Goal: Check status: Check status

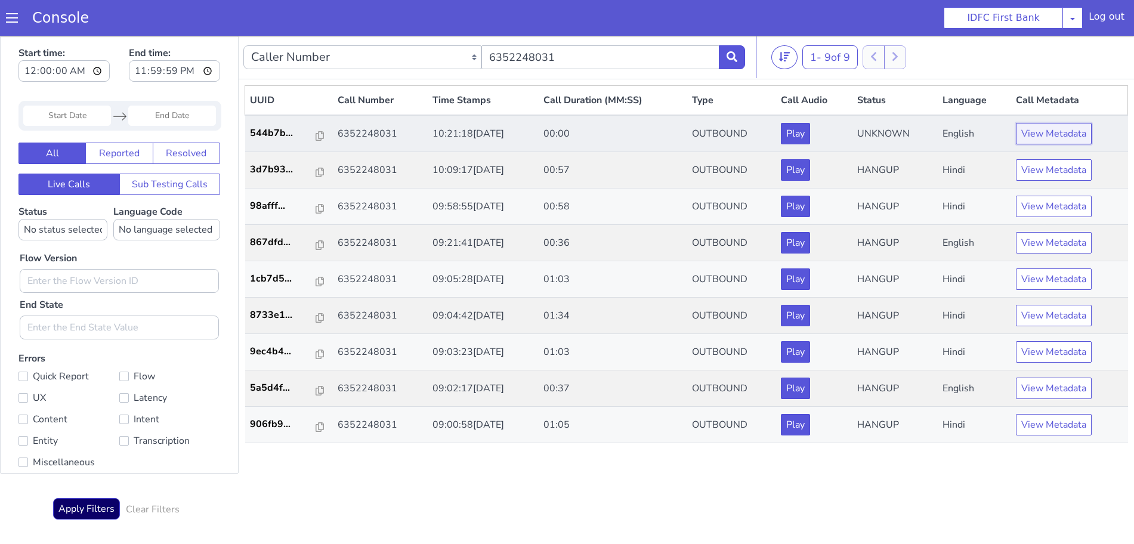
click at [1041, 134] on button "View Metadata" at bounding box center [1054, 133] width 76 height 21
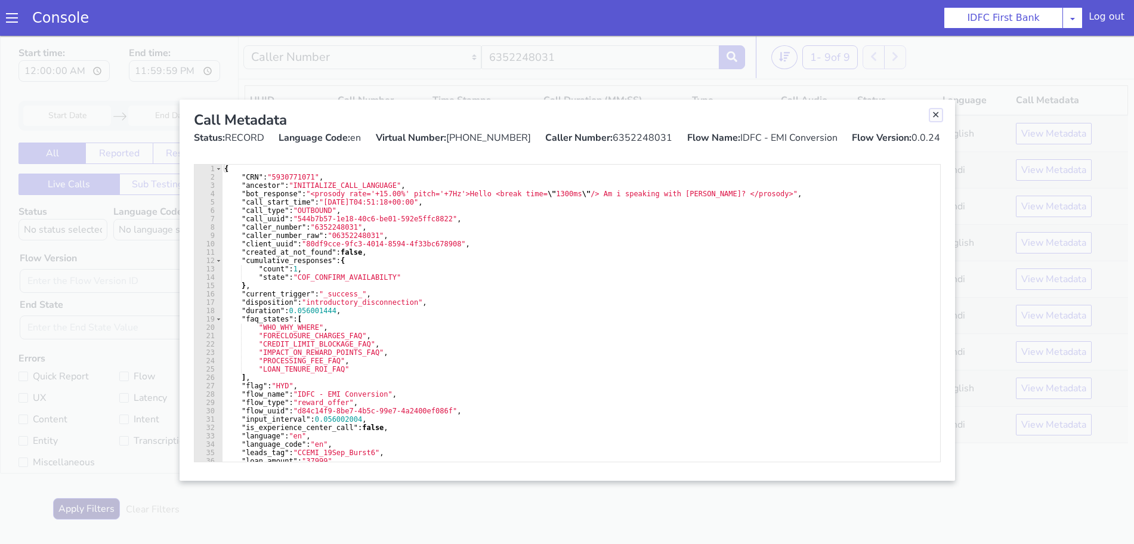
click at [933, 115] on link "Close" at bounding box center [936, 115] width 12 height 12
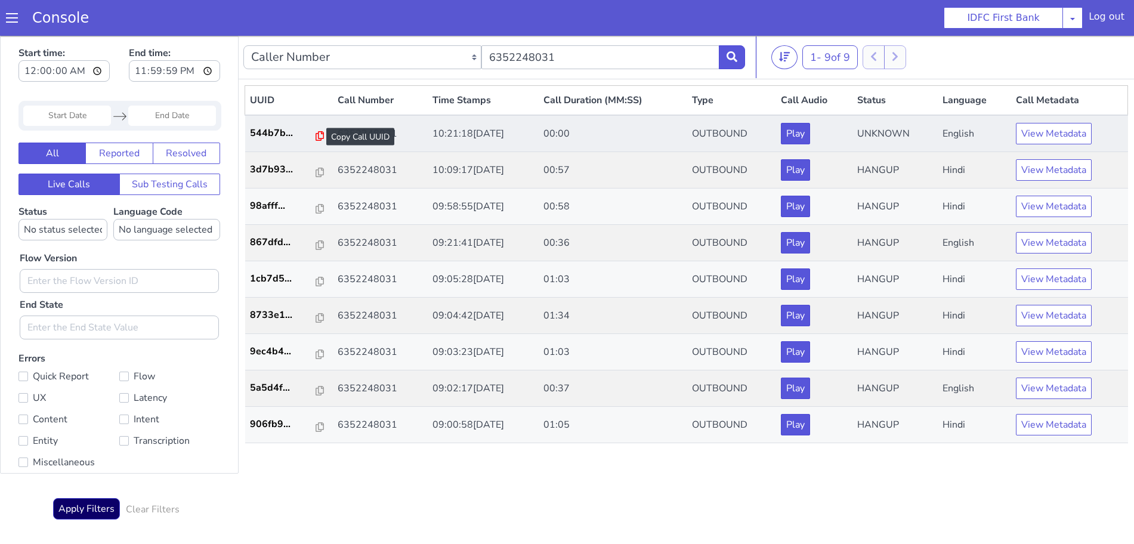
click at [316, 135] on icon at bounding box center [320, 136] width 8 height 10
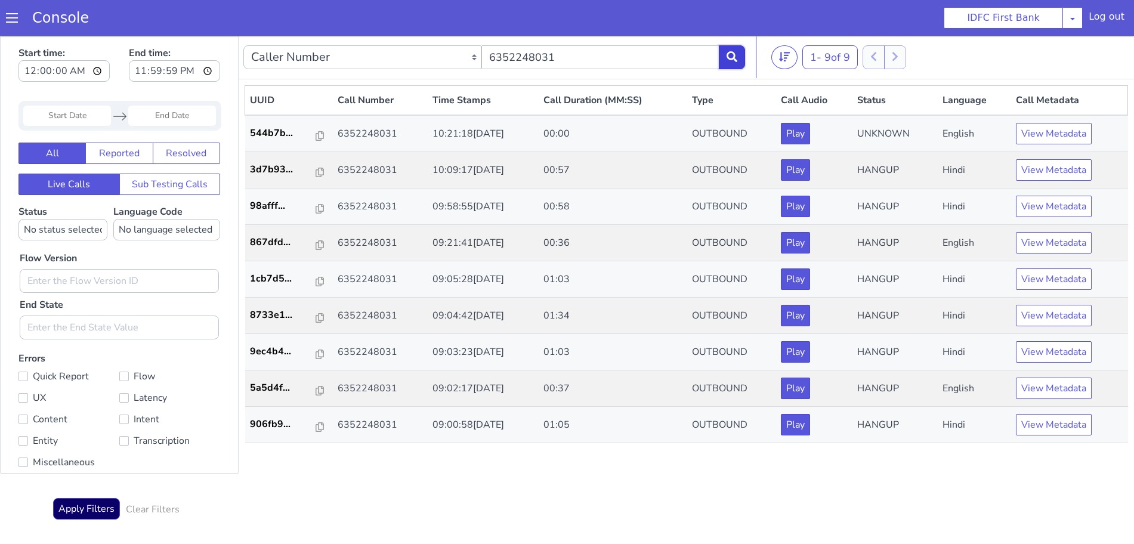
click at [741, 48] on button at bounding box center [732, 57] width 26 height 24
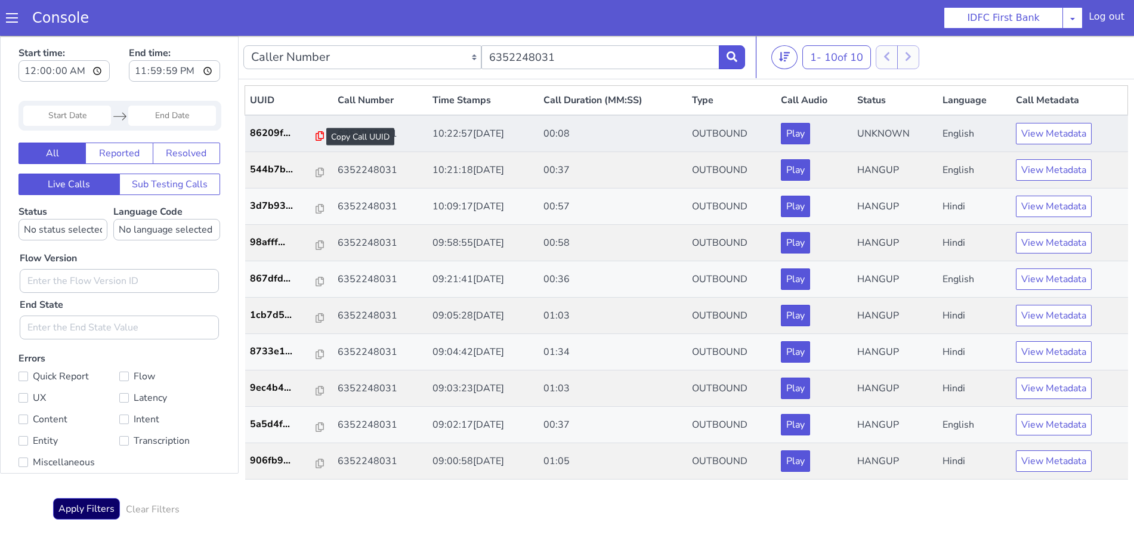
click at [316, 135] on icon at bounding box center [320, 136] width 8 height 10
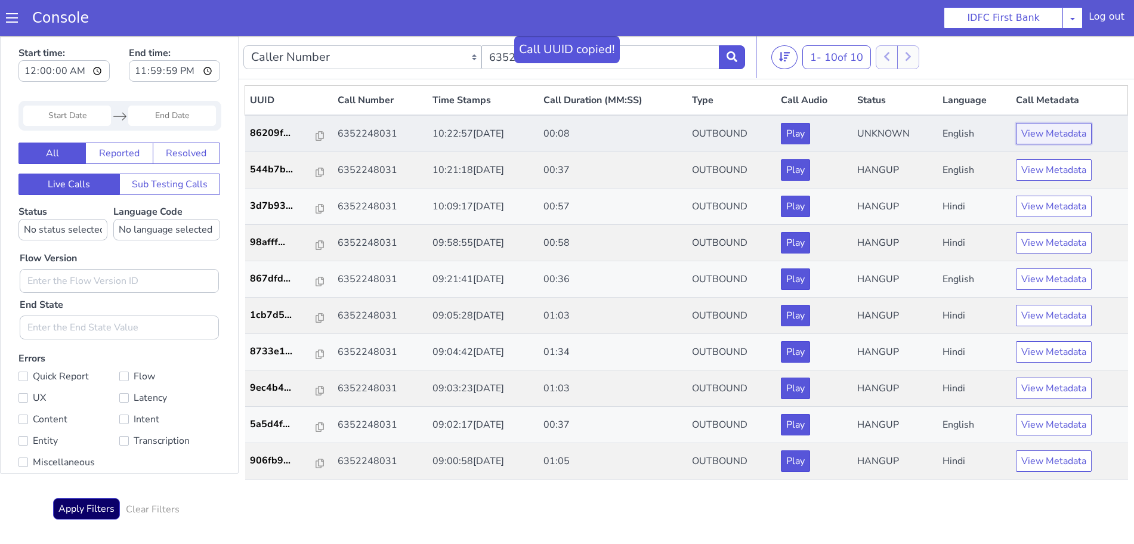
click at [1057, 135] on button "View Metadata" at bounding box center [1054, 133] width 76 height 21
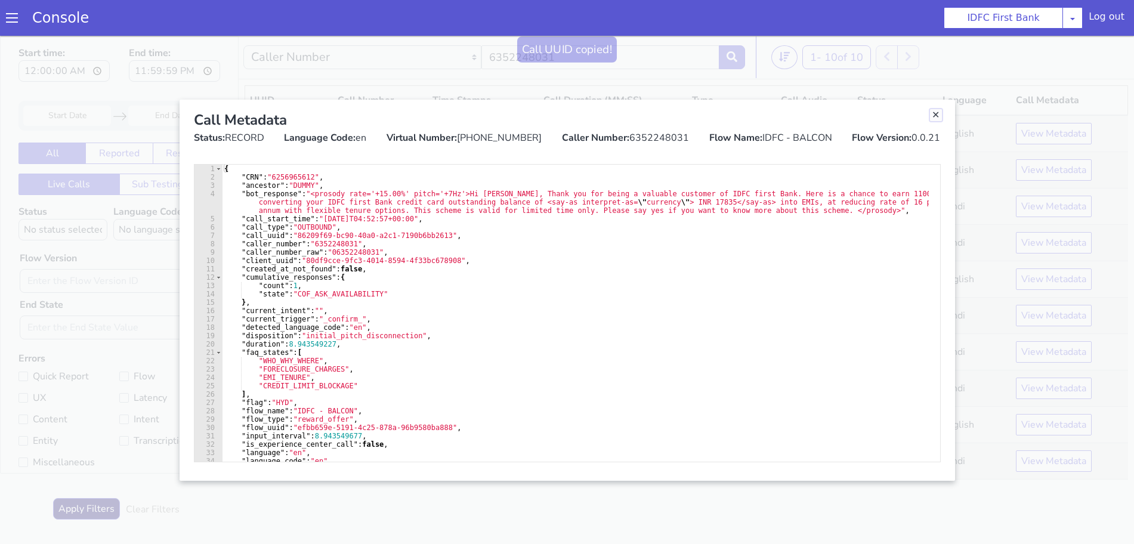
click at [936, 116] on link "Close" at bounding box center [936, 115] width 12 height 12
